Goal: Information Seeking & Learning: Find contact information

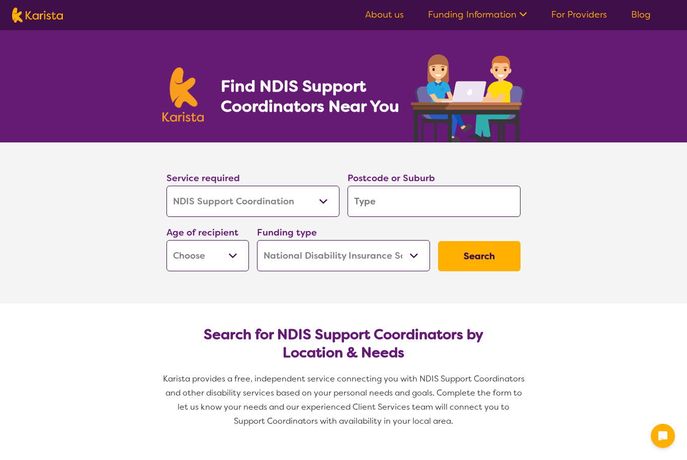
select select "NDIS Support Coordination"
select select "NDIS"
select select "NDIS Support Coordination"
select select "NDIS"
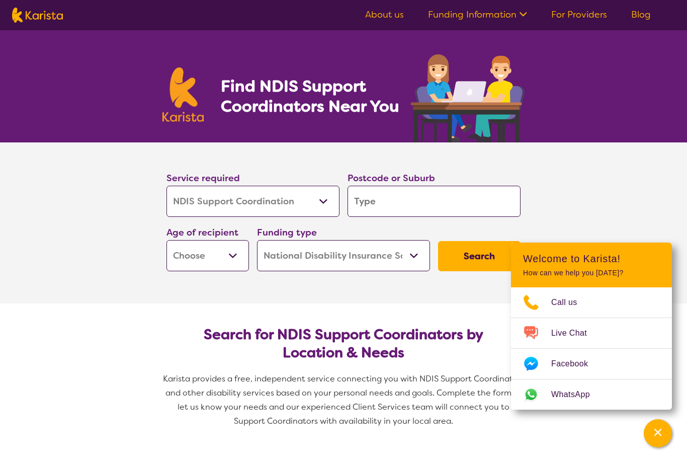
click at [487, 201] on input "search" at bounding box center [433, 201] width 173 height 31
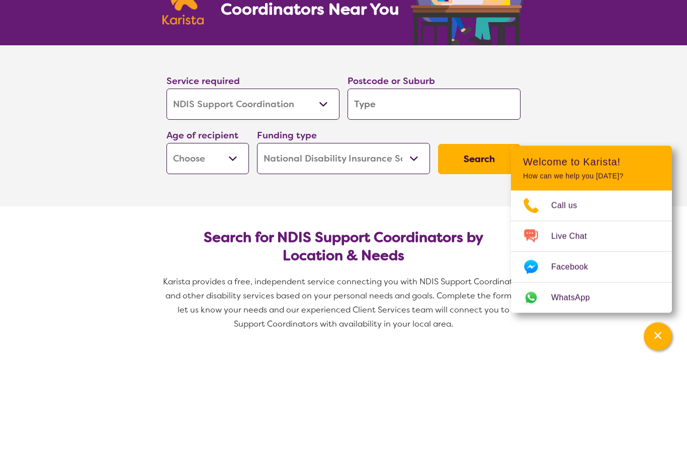
type input "4"
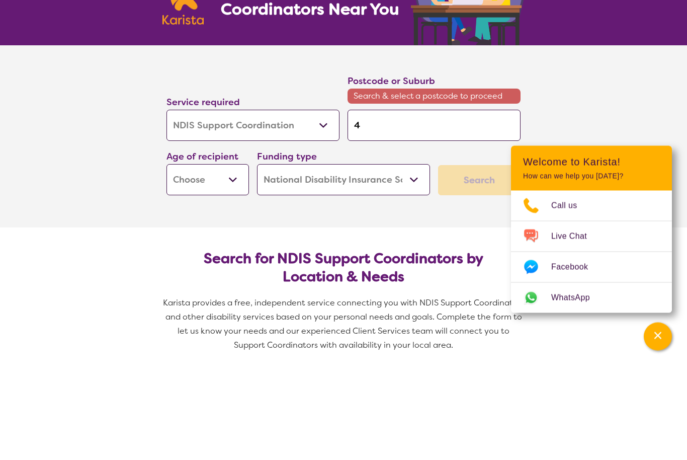
type input "42"
type input "421"
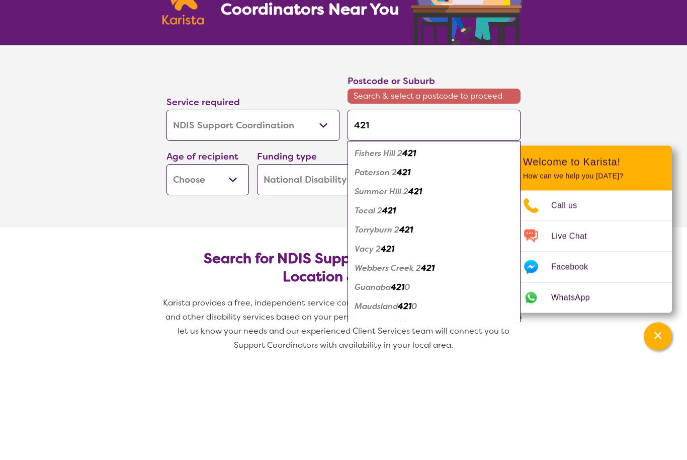
type input "4214"
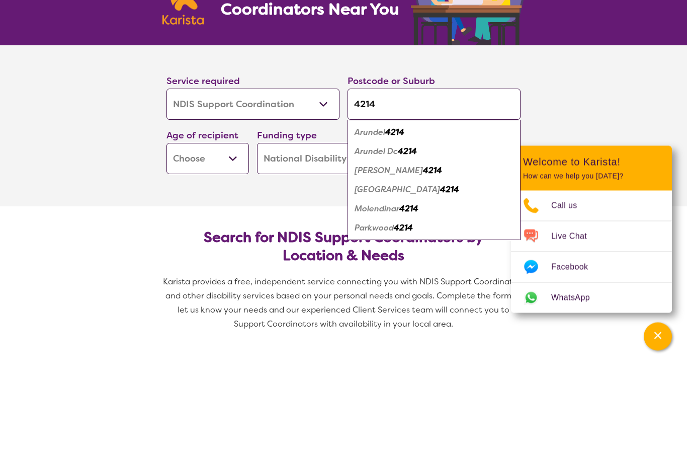
type input "421"
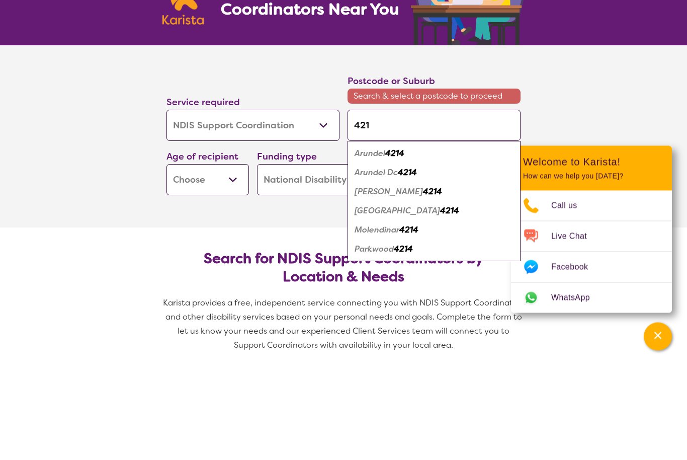
type input "42"
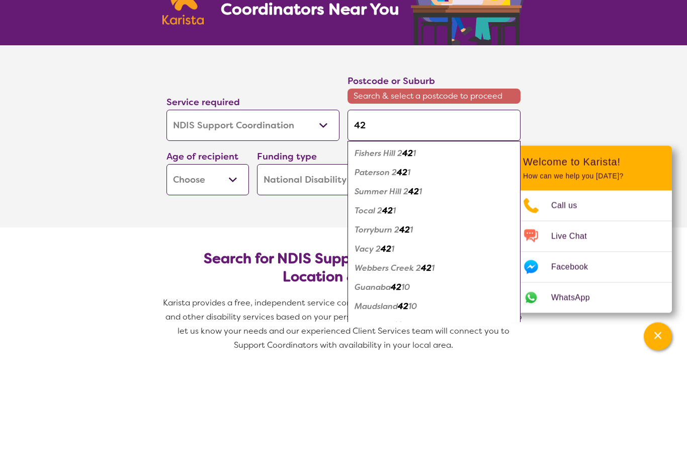
type input "4"
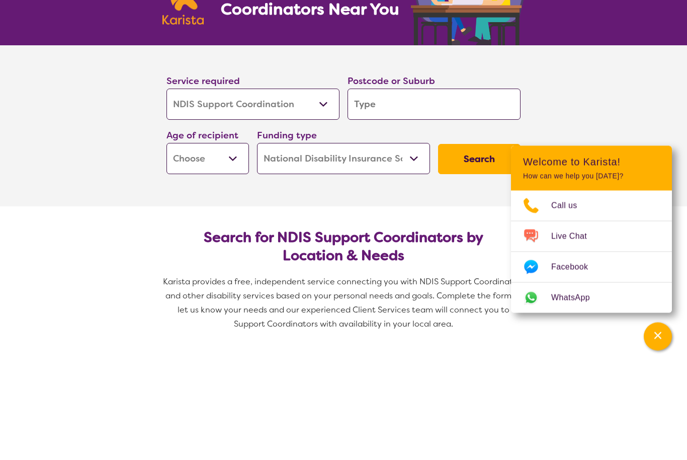
type input "H"
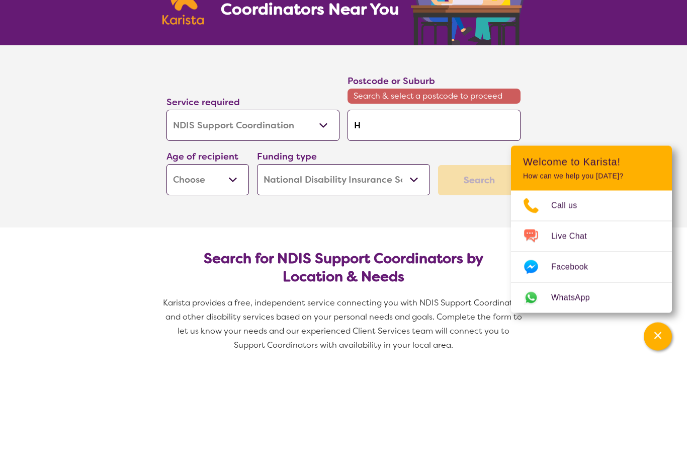
type input "Ho"
type input "Hop"
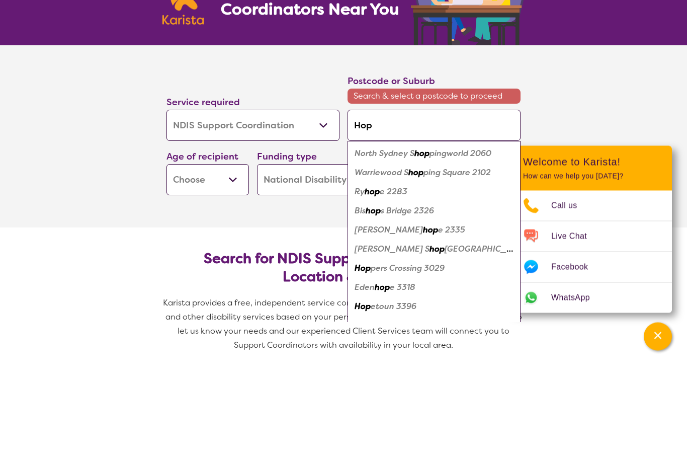
type input "Hope"
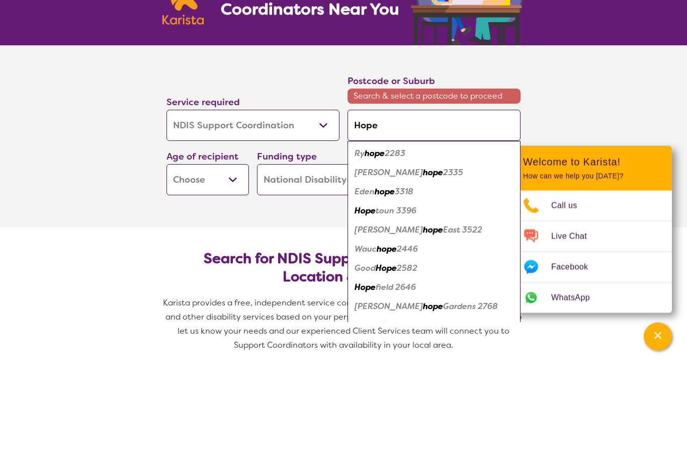
type input "Hope"
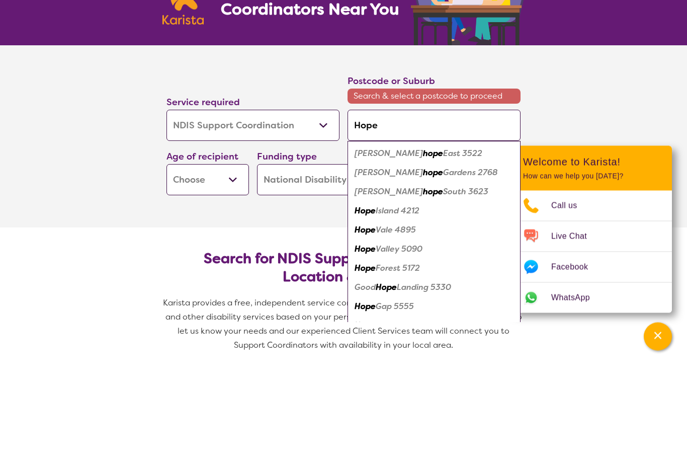
type input "Hope i"
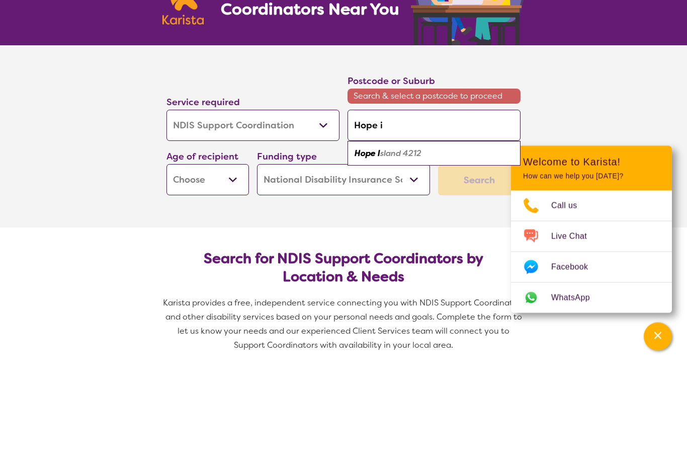
type input "Hope is"
type input "Hope isl"
click at [419, 245] on em "and 4212" at bounding box center [404, 250] width 36 height 11
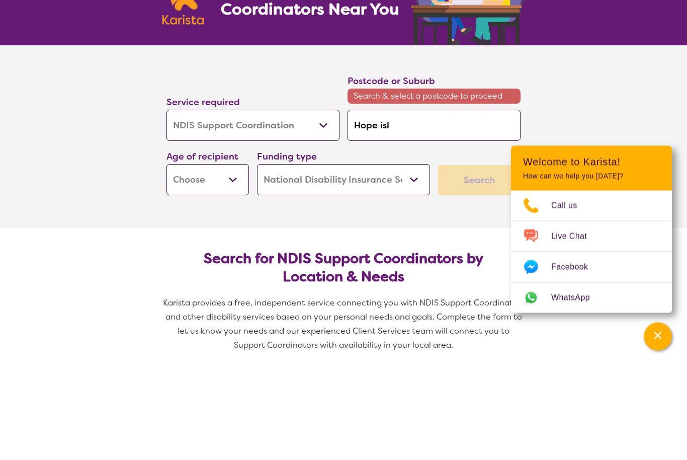
type input "4212"
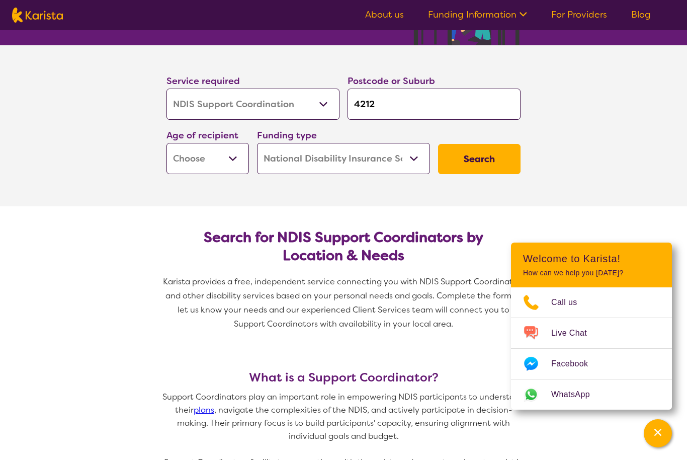
click at [239, 154] on select "Early Childhood - 0 to 9 Child - 10 to 11 Adolescent - 12 to 17 Adult - 18 to 6…" at bounding box center [207, 158] width 82 height 31
select select "AD"
click at [419, 161] on select "Home Care Package (HCP) National Disability Insurance Scheme (NDIS) I don't know" at bounding box center [343, 158] width 173 height 31
click at [493, 156] on button "Search" at bounding box center [479, 159] width 82 height 30
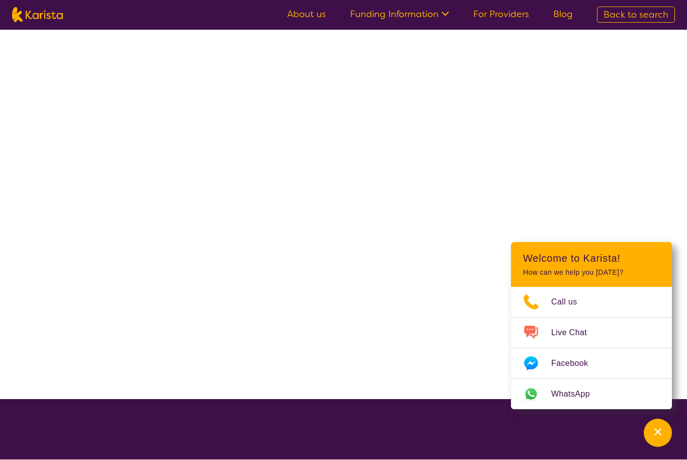
scroll to position [1, 0]
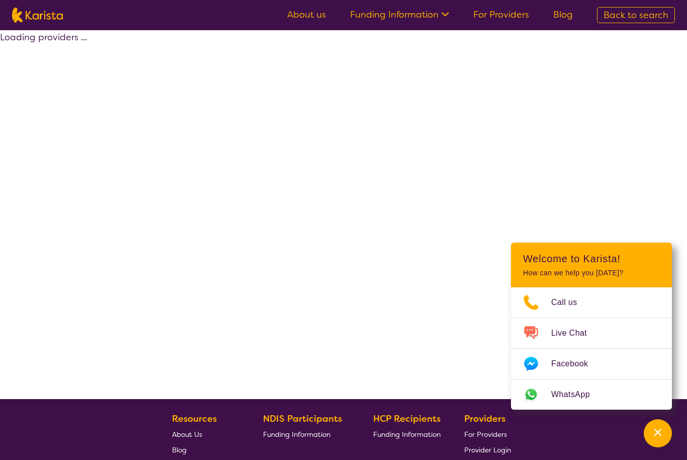
select select "by_score"
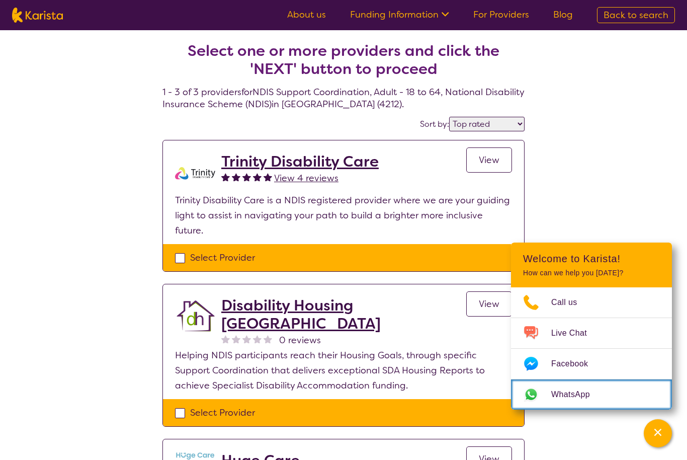
click at [585, 387] on span "WhatsApp" at bounding box center [576, 394] width 51 height 15
